Goal: Navigation & Orientation: Find specific page/section

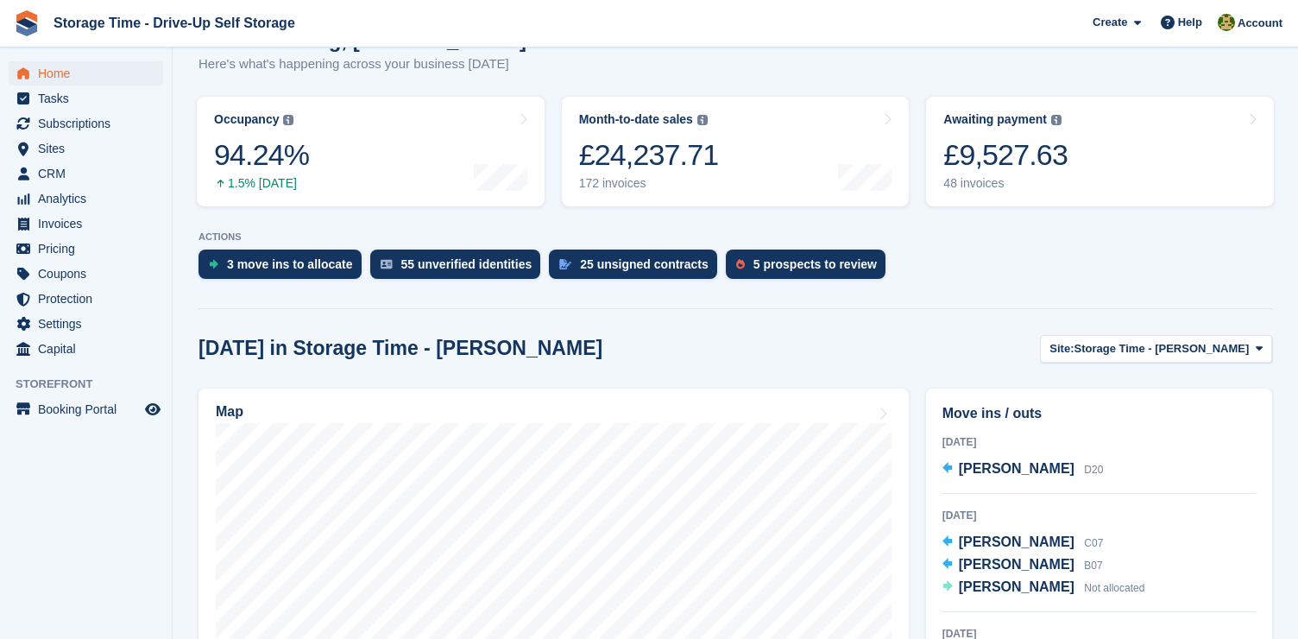
scroll to position [296, 0]
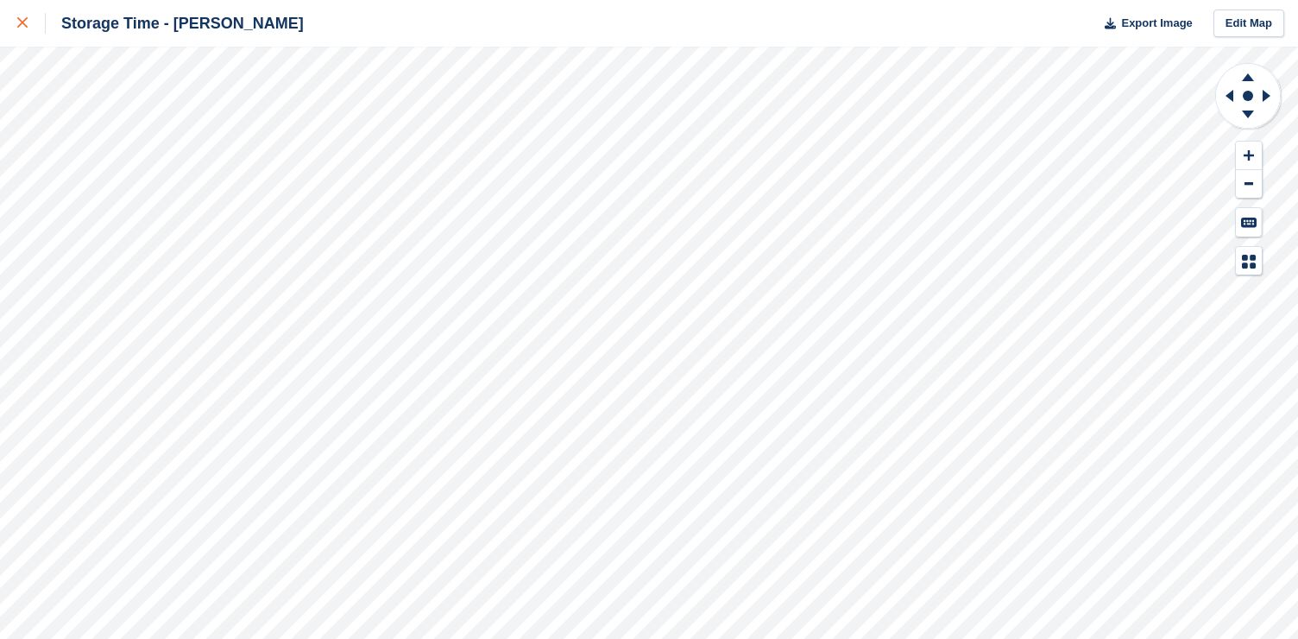
click at [25, 20] on icon at bounding box center [22, 22] width 10 height 10
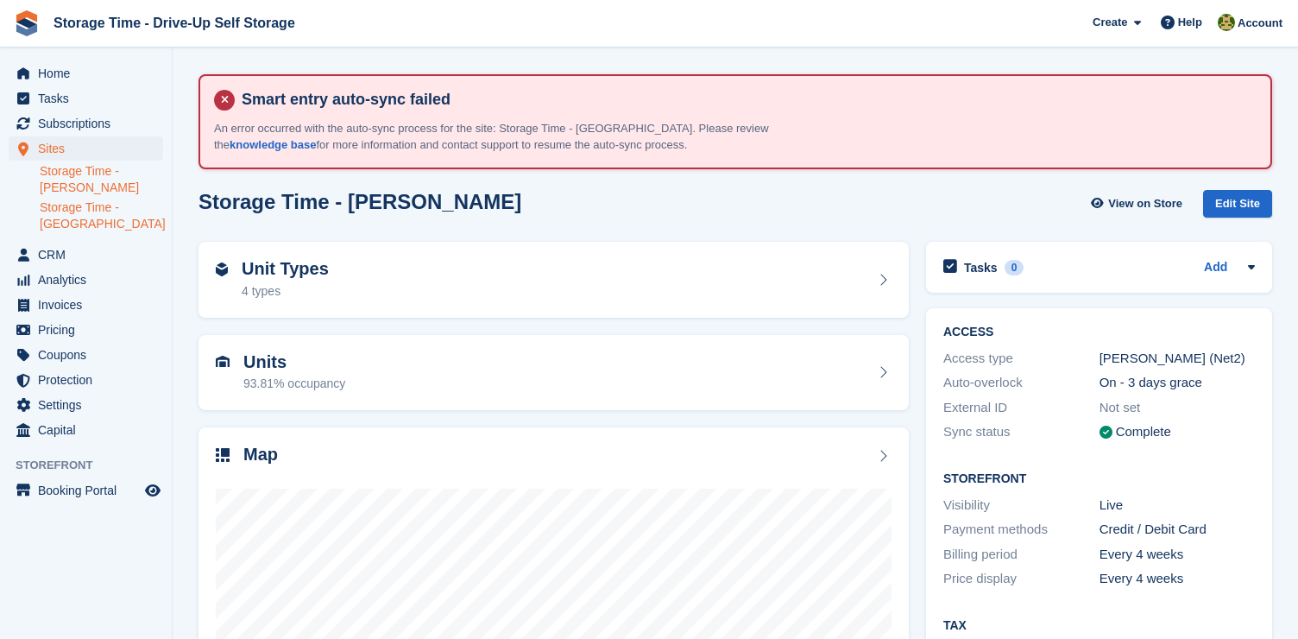
click at [114, 218] on link "Storage Time - [GEOGRAPHIC_DATA]" at bounding box center [101, 215] width 123 height 33
click at [661, 481] on div at bounding box center [554, 640] width 676 height 345
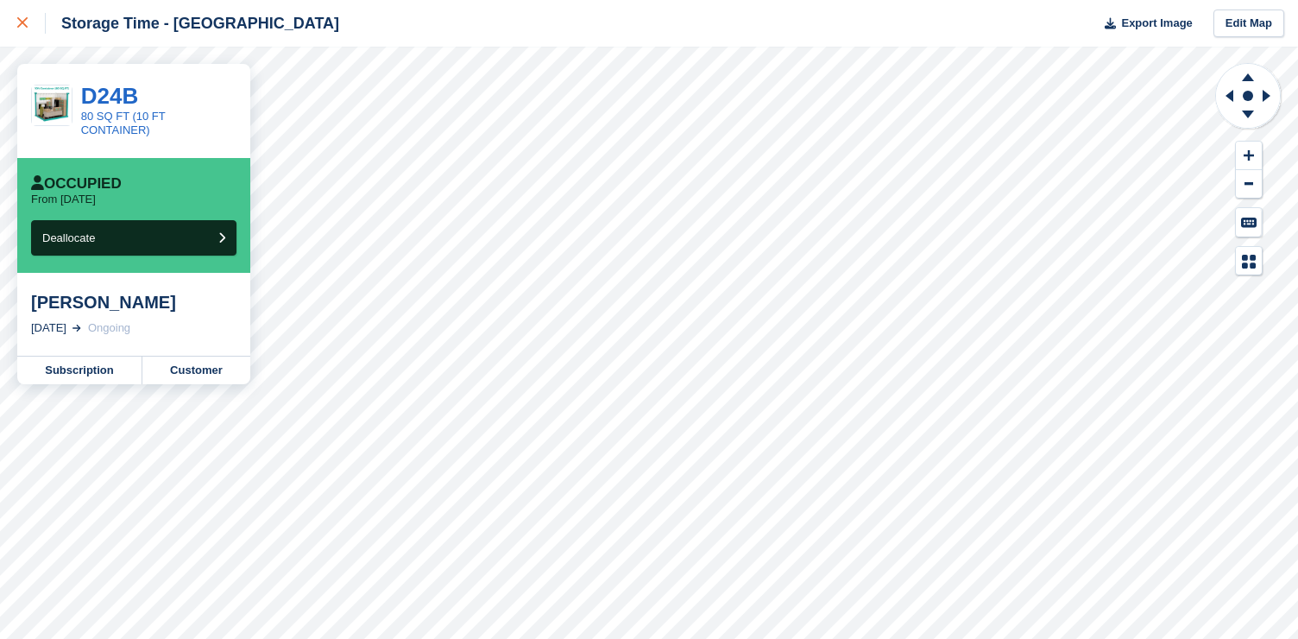
click at [30, 30] on div at bounding box center [31, 23] width 28 height 21
